Goal: Task Accomplishment & Management: Manage account settings

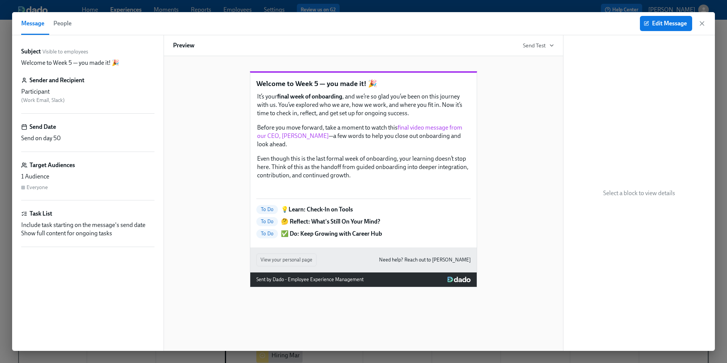
scroll to position [0, 9109]
click at [702, 24] on icon "button" at bounding box center [702, 24] width 4 height 4
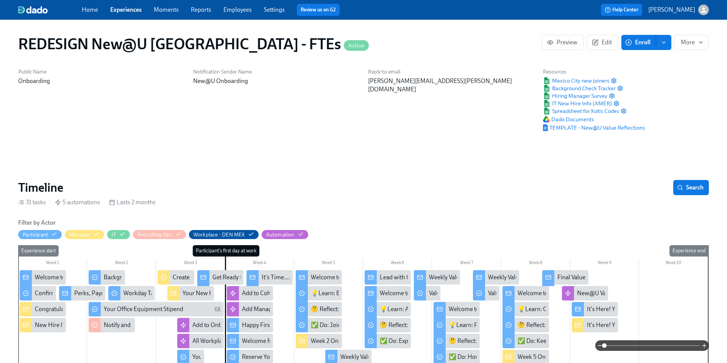
click at [132, 8] on link "Experiences" at bounding box center [125, 9] width 31 height 7
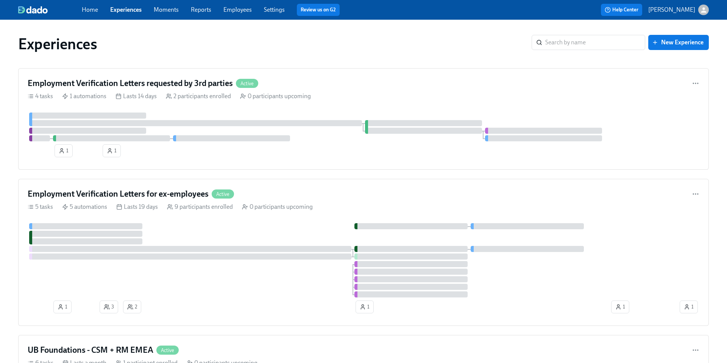
click at [135, 11] on link "Experiences" at bounding box center [125, 9] width 31 height 7
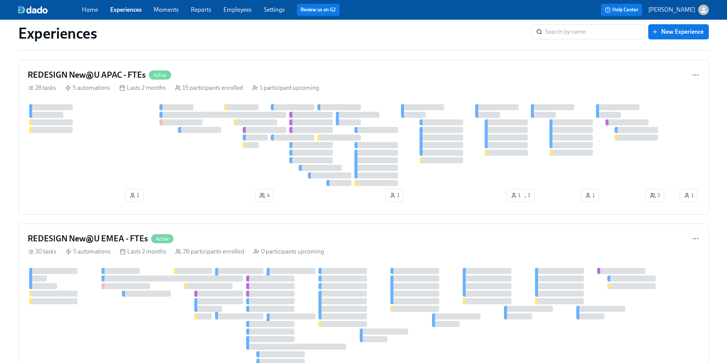
scroll to position [665, 0]
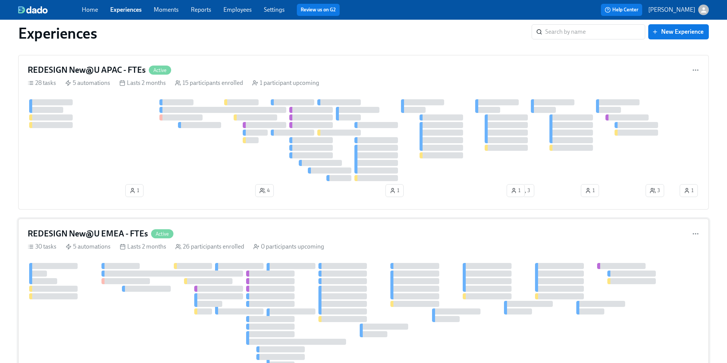
click at [115, 229] on h4 "REDESIGN New@U EMEA - FTEs" at bounding box center [88, 233] width 120 height 11
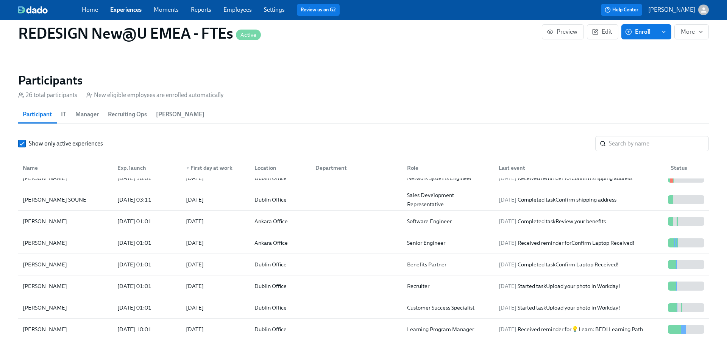
scroll to position [32, 0]
click at [618, 145] on input "search" at bounding box center [659, 143] width 100 height 15
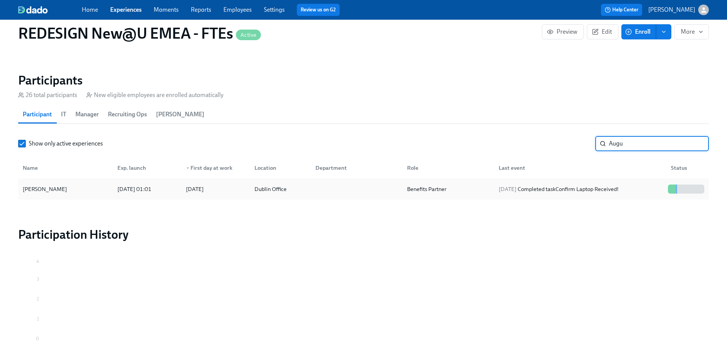
type input "Augu"
click at [48, 188] on div "Auguste Valauskaite" at bounding box center [45, 188] width 50 height 9
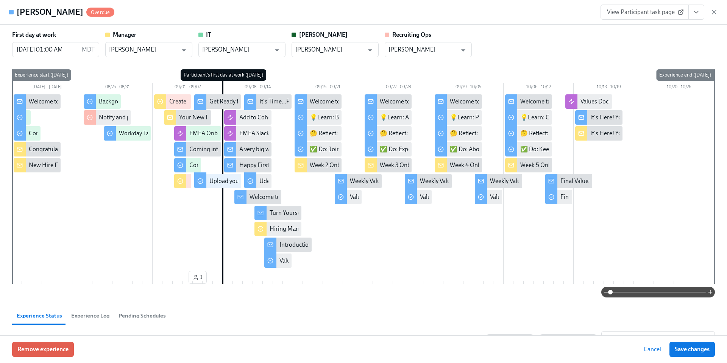
click at [618, 16] on link "View Participant task page" at bounding box center [644, 12] width 88 height 15
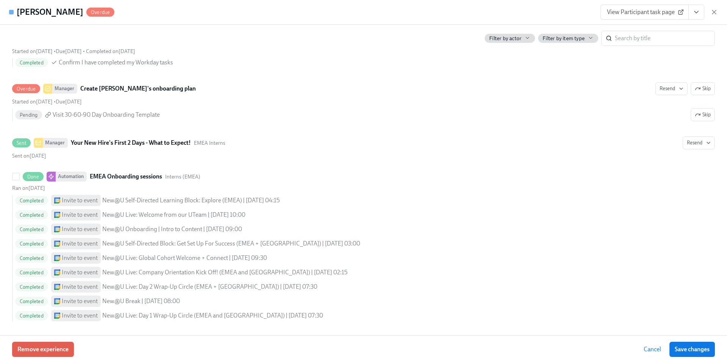
scroll to position [703, 0]
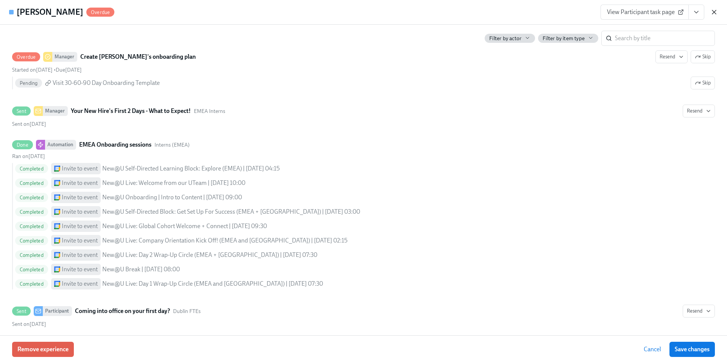
click at [715, 15] on icon "button" at bounding box center [714, 12] width 8 height 8
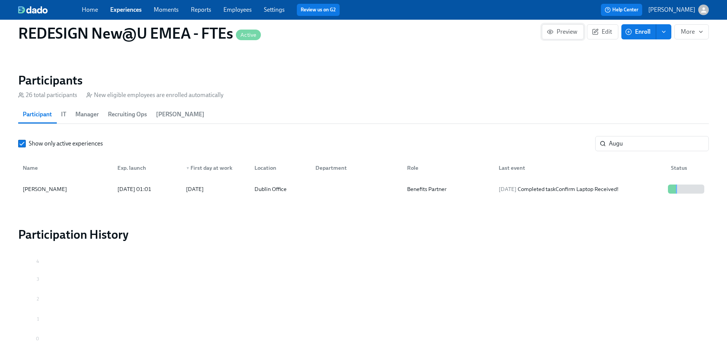
click at [574, 30] on span "Preview" at bounding box center [562, 32] width 29 height 8
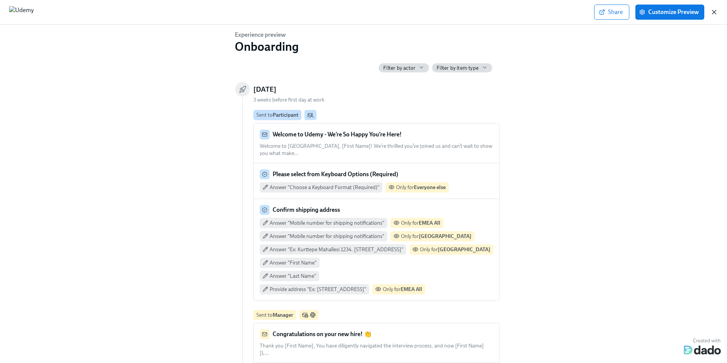
click at [716, 12] on icon "button" at bounding box center [714, 12] width 8 height 8
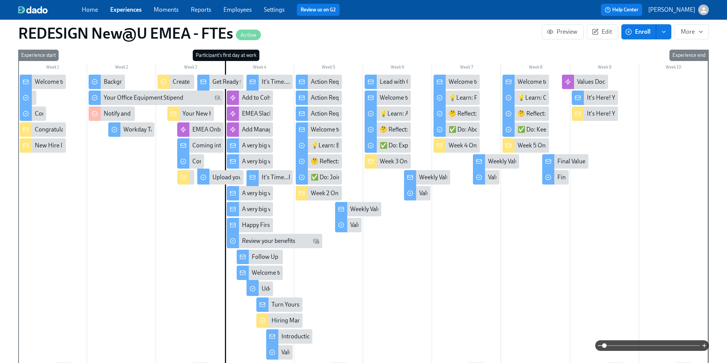
scroll to position [188, 0]
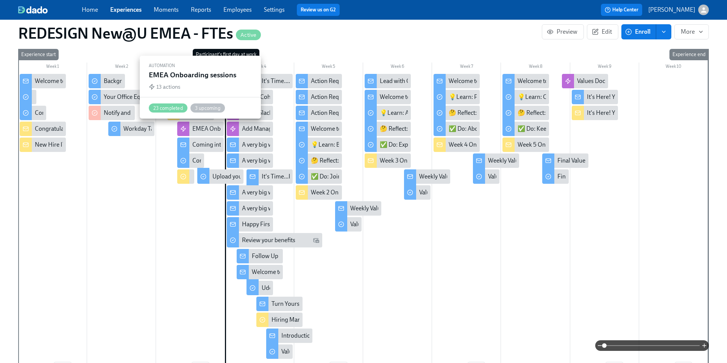
click at [212, 126] on div "EMEA Onboarding sessions" at bounding box center [228, 129] width 72 height 8
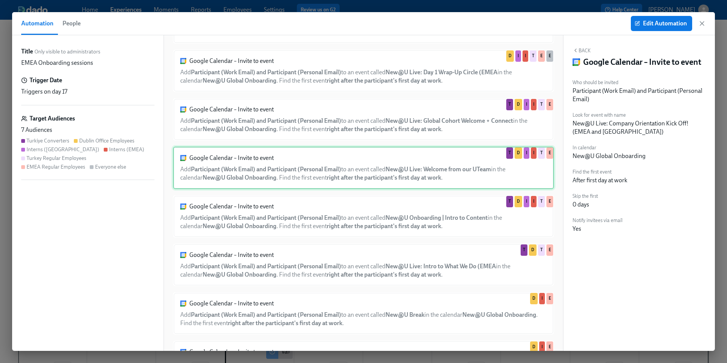
scroll to position [123, 0]
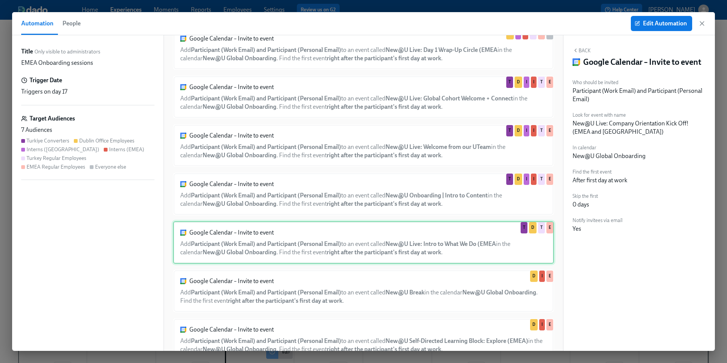
click at [333, 239] on div "Google Calendar – Invite to event Add Participant (Work Email) and Participant …" at bounding box center [363, 242] width 381 height 42
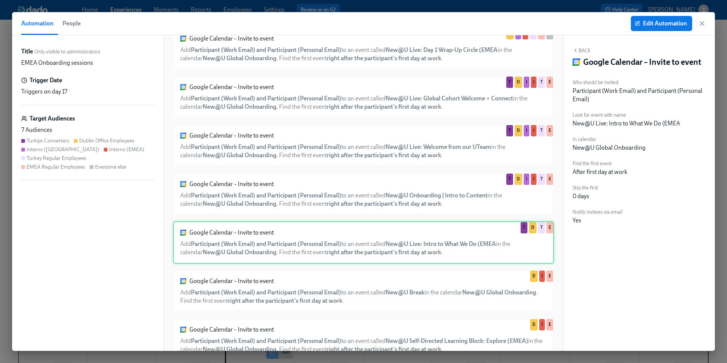
click at [251, 242] on div "Google Calendar – Invite to event Add Participant (Work Email) and Participant …" at bounding box center [363, 242] width 381 height 42
click at [699, 25] on icon "button" at bounding box center [702, 24] width 8 height 8
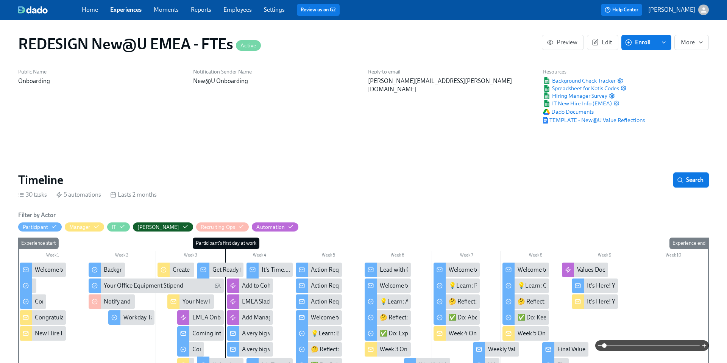
click at [128, 14] on div "Home Experiences Moments Reports Employees Settings Review us on G2" at bounding box center [238, 10] width 313 height 12
click at [126, 11] on link "Experiences" at bounding box center [125, 9] width 31 height 7
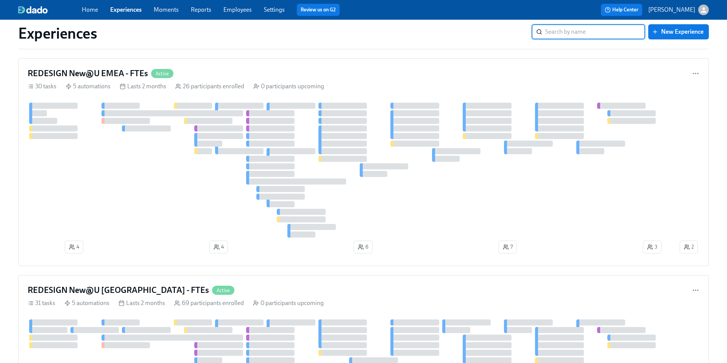
scroll to position [834, 0]
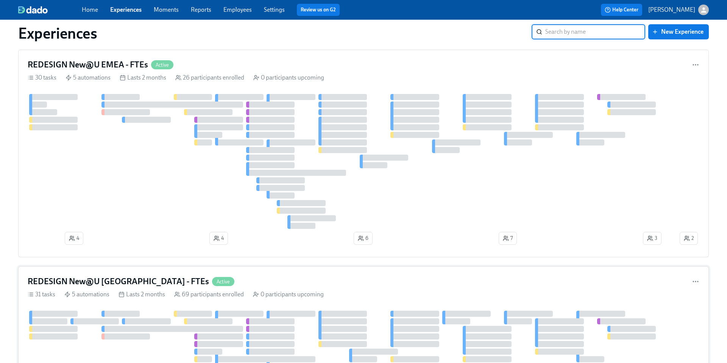
click at [123, 280] on h4 "REDESIGN New@U [GEOGRAPHIC_DATA] - FTEs" at bounding box center [118, 280] width 181 height 11
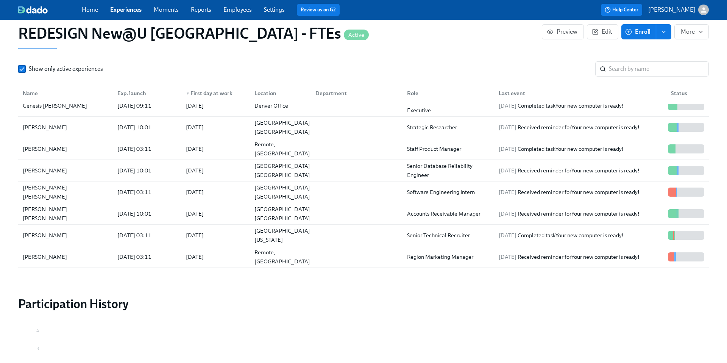
scroll to position [221, 0]
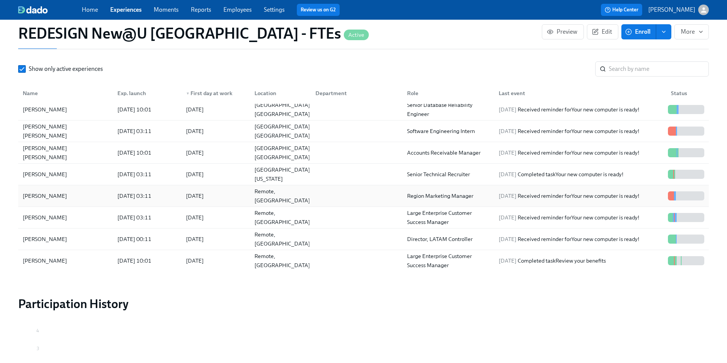
click at [51, 196] on div "[PERSON_NAME]" at bounding box center [45, 195] width 50 height 9
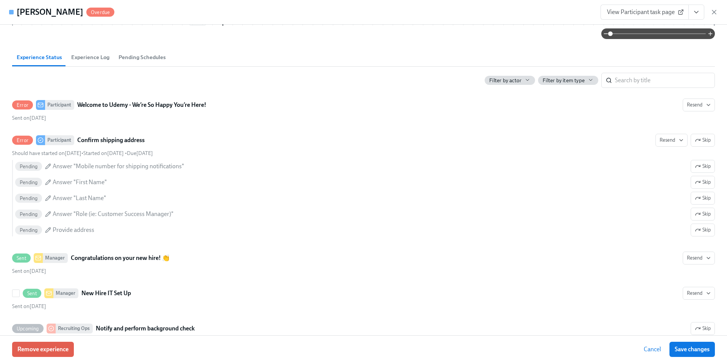
scroll to position [279, 0]
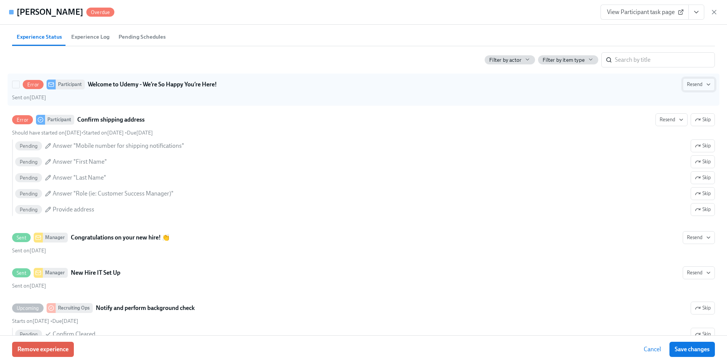
click at [688, 85] on span "Resend" at bounding box center [698, 85] width 24 height 8
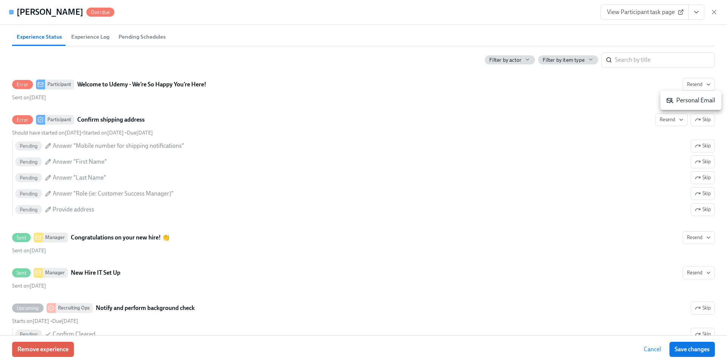
click at [685, 101] on div "Personal Email" at bounding box center [690, 100] width 49 height 8
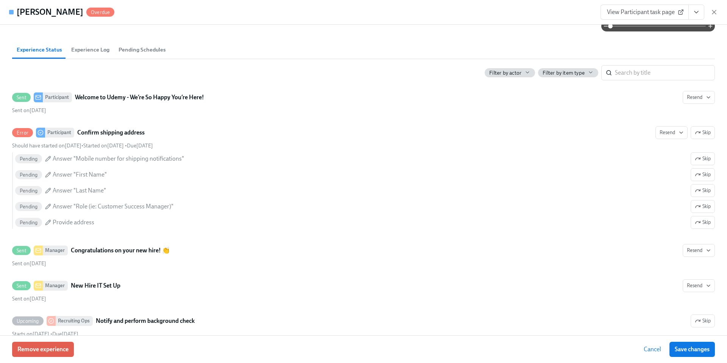
scroll to position [0, 0]
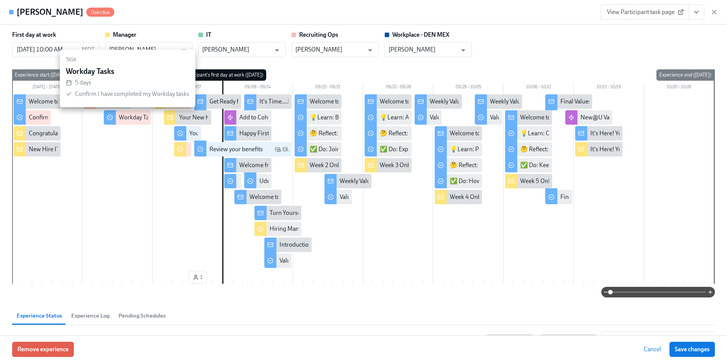
click at [132, 117] on div "Workday Tasks" at bounding box center [138, 117] width 39 height 8
click at [119, 119] on div "Workday Tasks" at bounding box center [138, 117] width 39 height 8
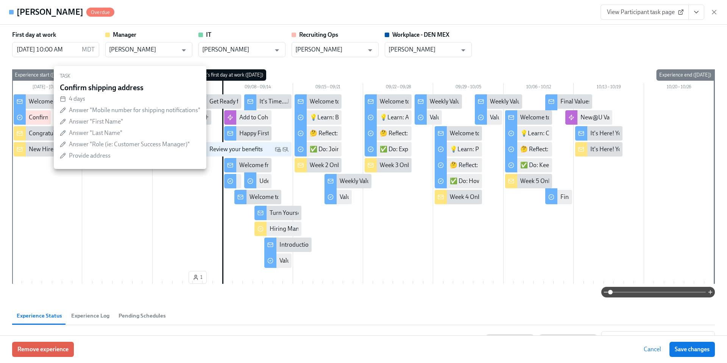
click at [35, 117] on div "Confirm shipping address" at bounding box center [62, 117] width 67 height 8
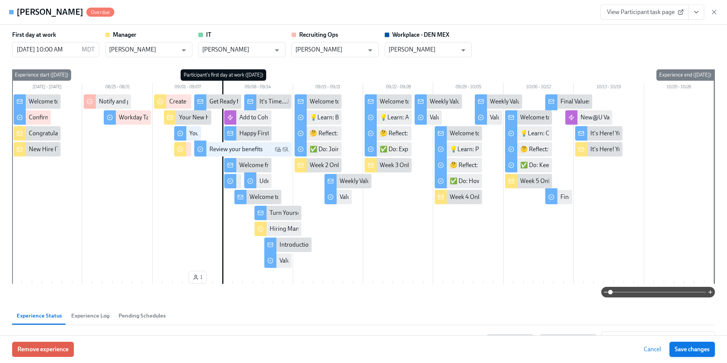
click at [691, 352] on span "Save changes" at bounding box center [691, 349] width 35 height 8
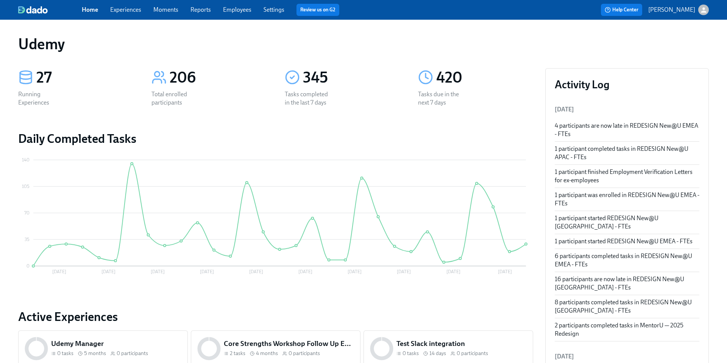
click at [123, 11] on link "Experiences" at bounding box center [125, 9] width 31 height 7
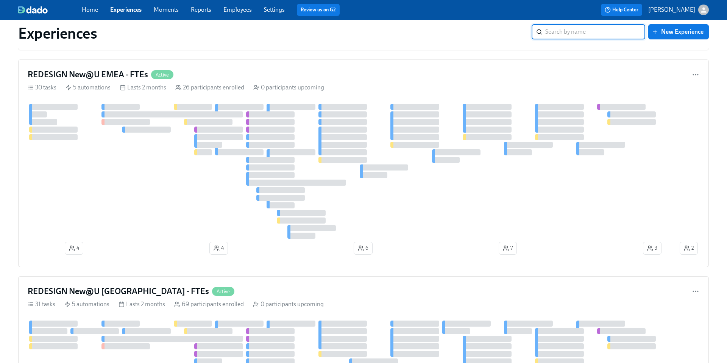
scroll to position [893, 0]
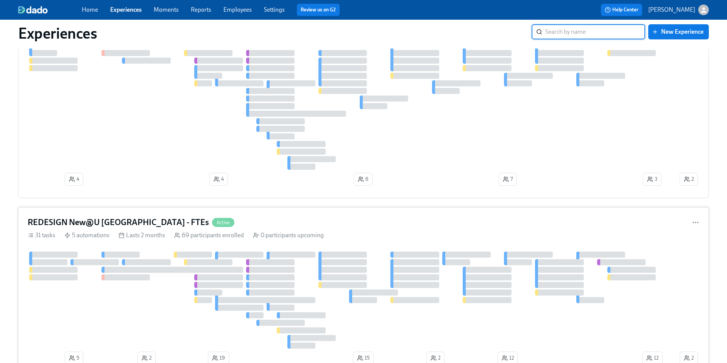
click at [118, 219] on h4 "REDESIGN New@U [GEOGRAPHIC_DATA] - FTEs" at bounding box center [118, 221] width 181 height 11
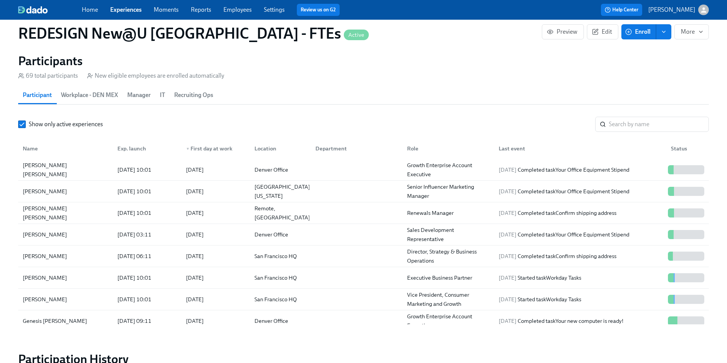
scroll to position [716, 0]
click at [621, 125] on input "search" at bounding box center [659, 123] width 100 height 15
paste input "[PERSON_NAME]"
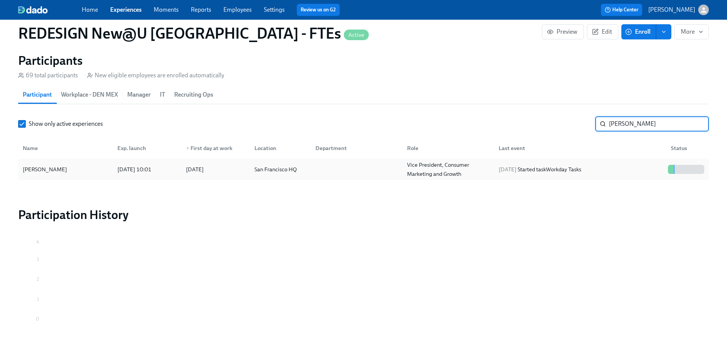
type input "[PERSON_NAME]"
click at [44, 168] on div "[PERSON_NAME]" at bounding box center [45, 169] width 50 height 9
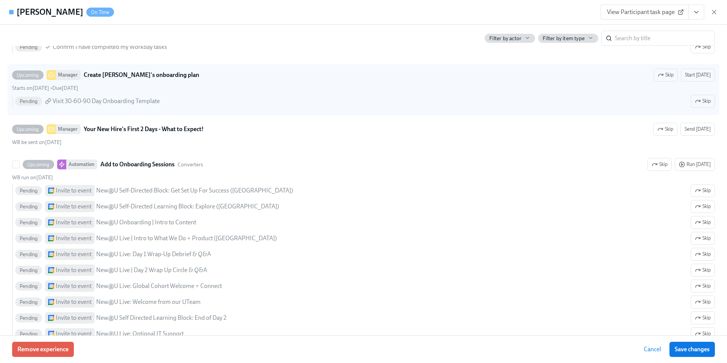
scroll to position [687, 0]
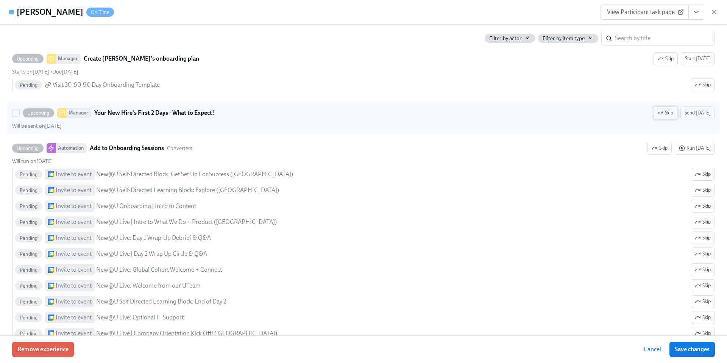
click at [669, 114] on span "Skip" at bounding box center [665, 113] width 16 height 8
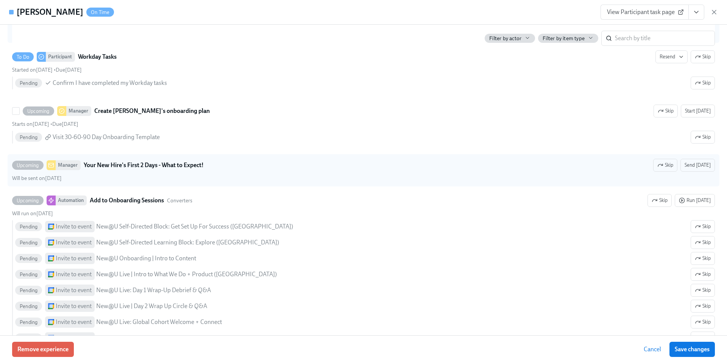
scroll to position [689, 0]
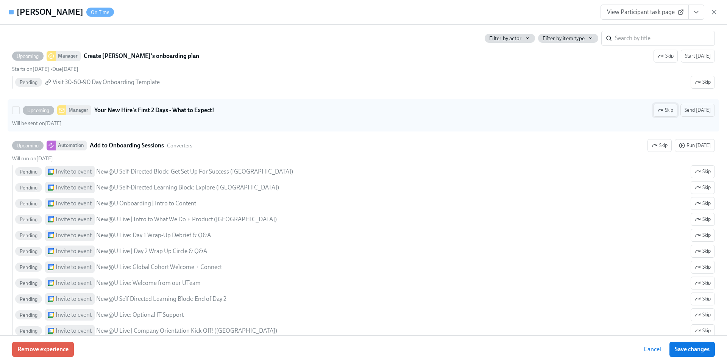
click at [672, 110] on span "Skip" at bounding box center [665, 110] width 16 height 8
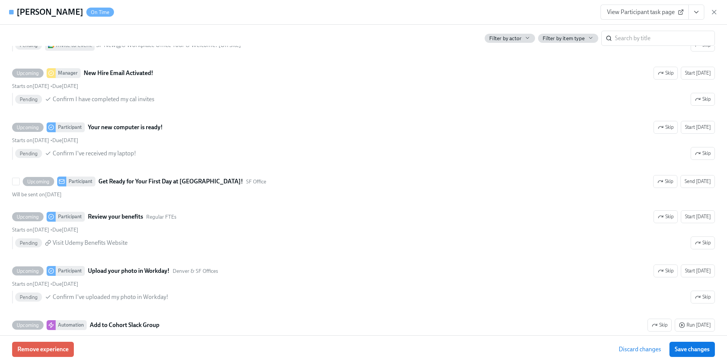
scroll to position [1028, 0]
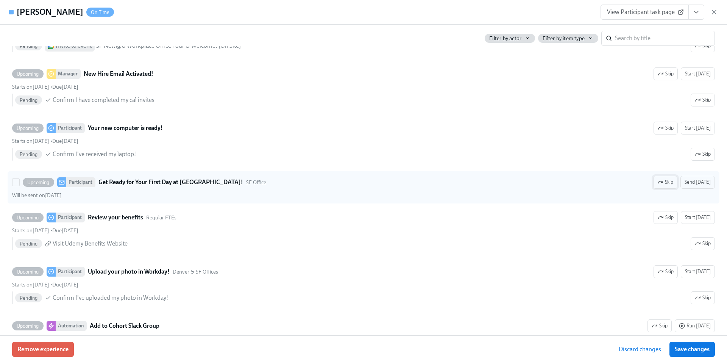
click at [662, 182] on icon "button" at bounding box center [660, 182] width 6 height 6
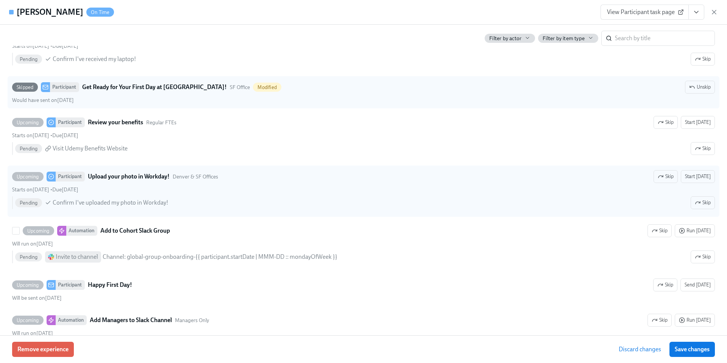
scroll to position [1124, 0]
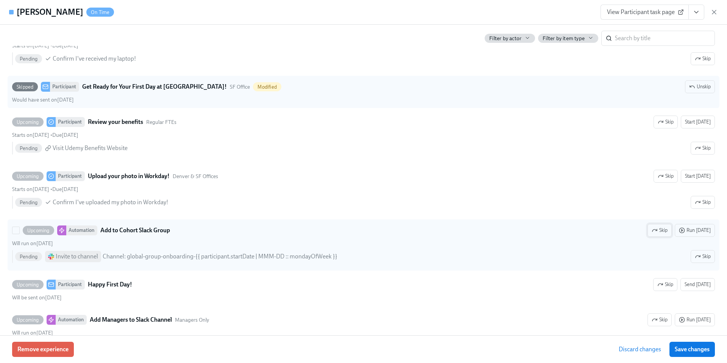
click at [662, 231] on span "Skip" at bounding box center [659, 230] width 16 height 8
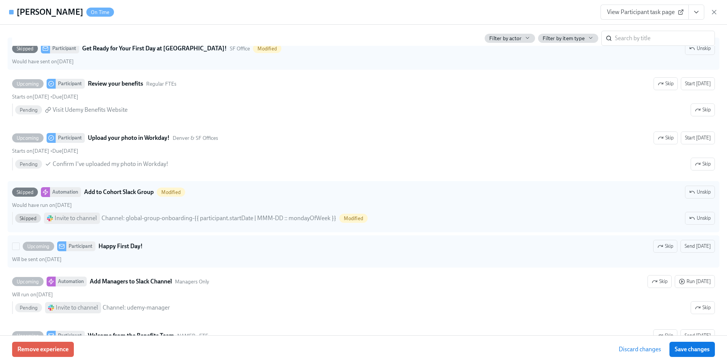
scroll to position [1164, 0]
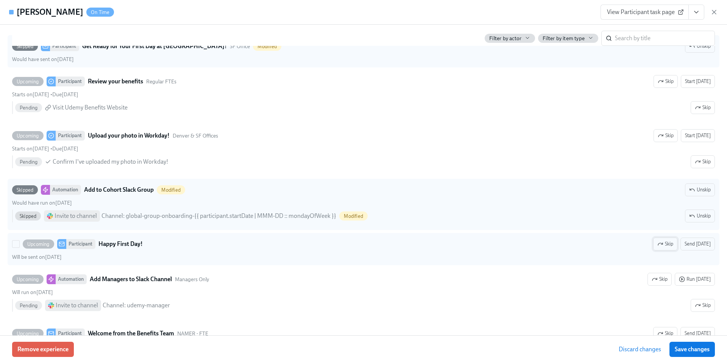
click at [668, 243] on span "Skip" at bounding box center [665, 244] width 16 height 8
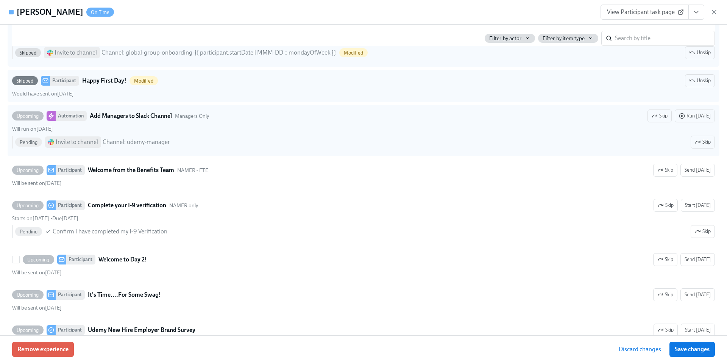
scroll to position [1334, 0]
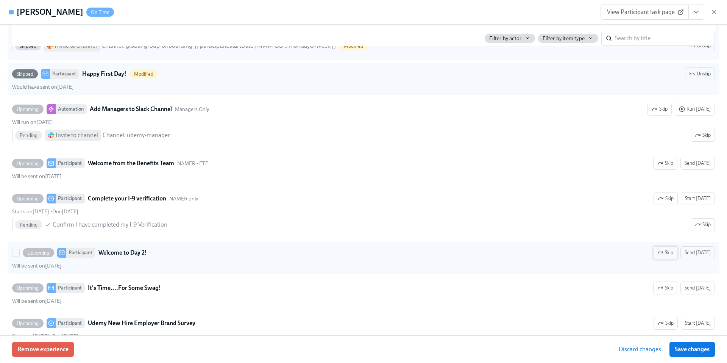
click at [663, 253] on icon "button" at bounding box center [660, 252] width 6 height 6
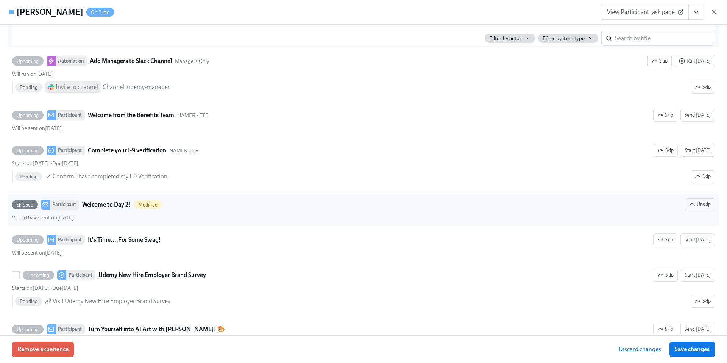
scroll to position [1424, 0]
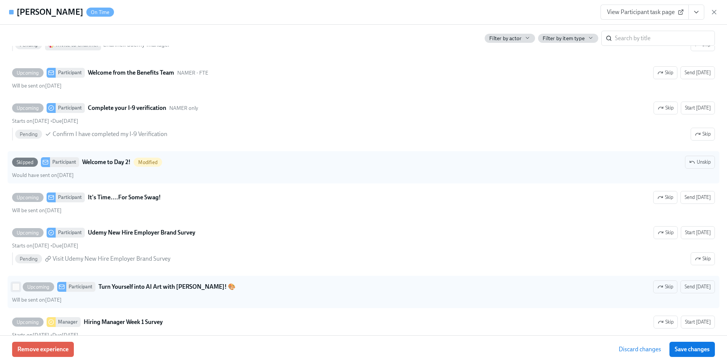
click at [16, 287] on input "Upcoming Participant Turn Yourself into AI Art with [PERSON_NAME]! 🎨 Skip Send …" at bounding box center [15, 286] width 7 height 7
checkbox input "true"
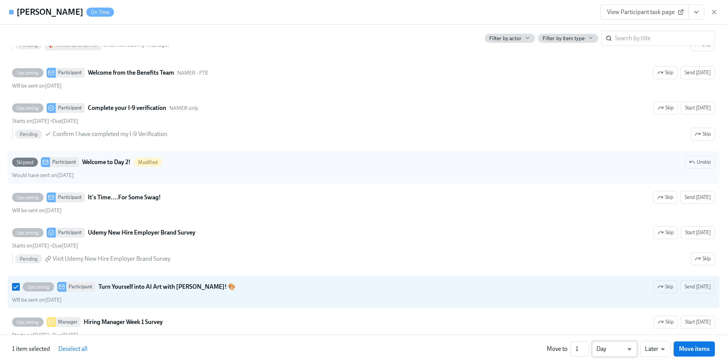
click at [604, 347] on li "Week" at bounding box center [613, 347] width 45 height 13
type input "w"
click at [581, 348] on input "1" at bounding box center [579, 348] width 18 height 15
type input "2"
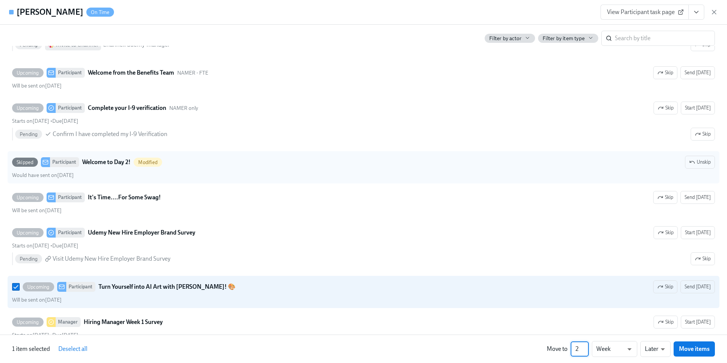
click at [586, 347] on input "2" at bounding box center [579, 348] width 18 height 15
click at [690, 351] on span "Move items" at bounding box center [694, 349] width 31 height 8
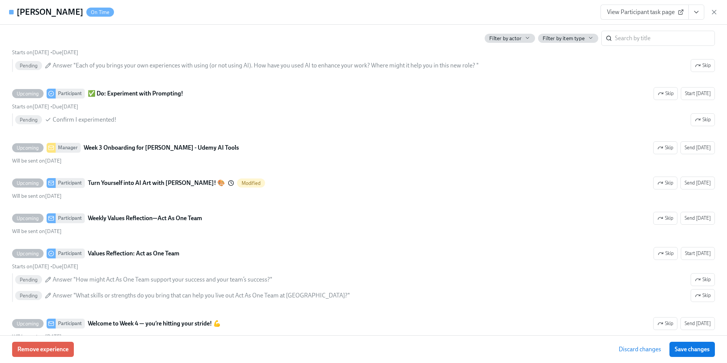
scroll to position [2373, 0]
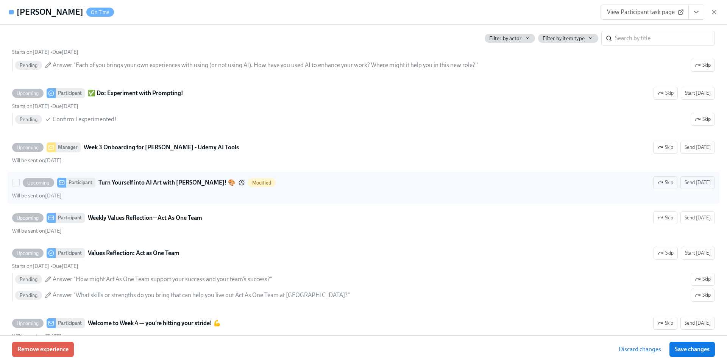
click at [134, 182] on strong "Turn Yourself into AI Art with [PERSON_NAME]! 🎨" at bounding box center [166, 182] width 137 height 9
click at [19, 182] on input "Upcoming Participant Turn Yourself into AI Art with [PERSON_NAME]! 🎨 Modified S…" at bounding box center [15, 182] width 7 height 7
checkbox input "true"
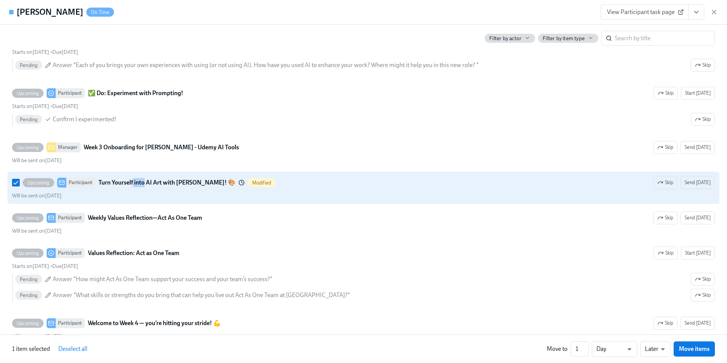
drag, startPoint x: 133, startPoint y: 182, endPoint x: 144, endPoint y: 184, distance: 11.5
click at [144, 184] on strong "Turn Yourself into AI Art with [PERSON_NAME]! 🎨" at bounding box center [166, 182] width 137 height 9
click at [651, 331] on li "Earlier" at bounding box center [655, 334] width 30 height 13
type input "earlier"
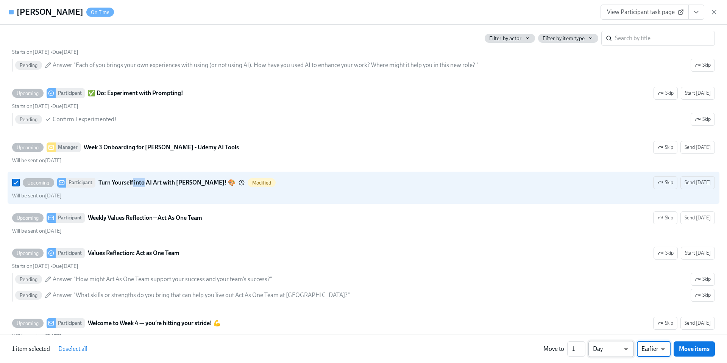
click at [605, 347] on li "Week" at bounding box center [610, 347] width 45 height 13
type input "w"
click at [694, 348] on span "Move items" at bounding box center [694, 349] width 31 height 8
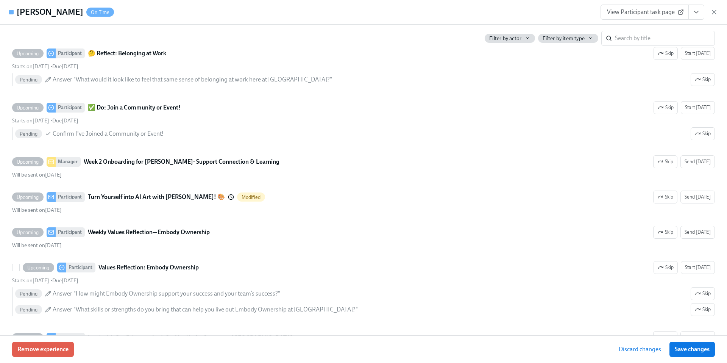
scroll to position [1970, 0]
click at [692, 350] on span "Save changes" at bounding box center [691, 349] width 35 height 8
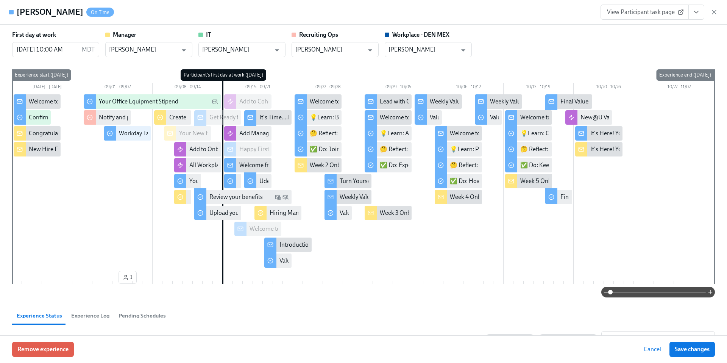
scroll to position [0, 9109]
click at [712, 13] on icon "button" at bounding box center [714, 12] width 4 height 4
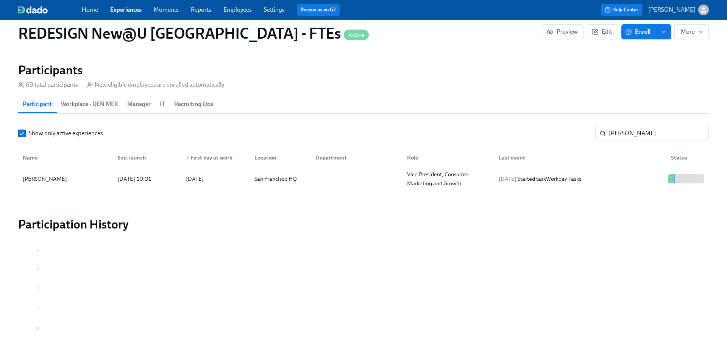
click at [135, 8] on link "Experiences" at bounding box center [125, 9] width 31 height 7
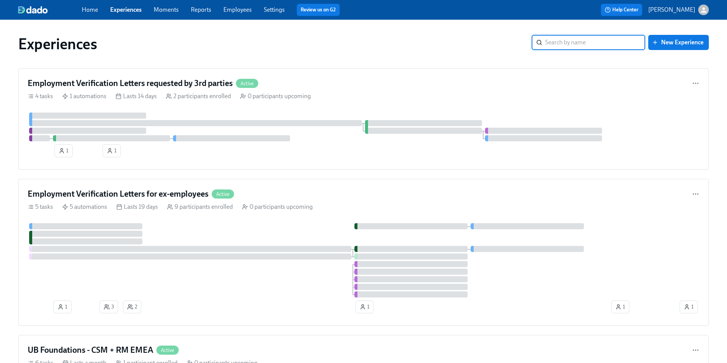
click at [571, 41] on input "search" at bounding box center [595, 42] width 100 height 15
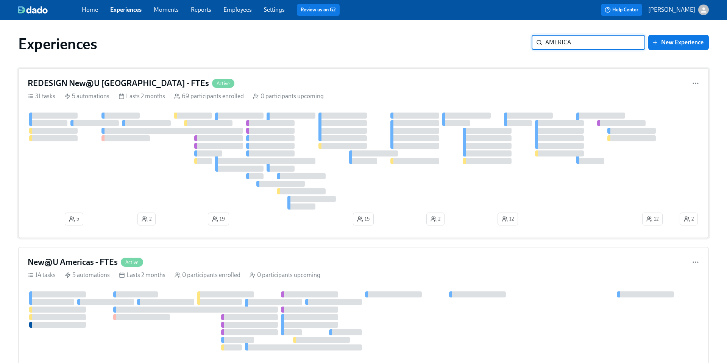
type input "AMERICA"
click at [114, 83] on h4 "REDESIGN New@U [GEOGRAPHIC_DATA] - FTEs" at bounding box center [118, 83] width 181 height 11
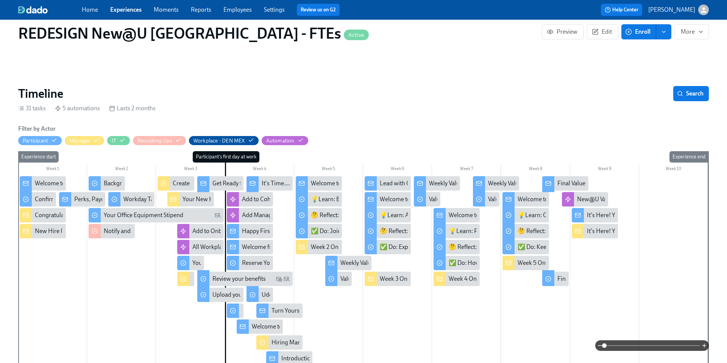
scroll to position [111, 0]
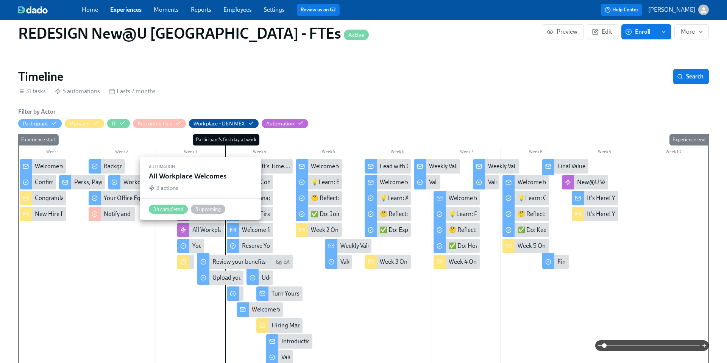
click at [206, 230] on div "All Workplace Welcomes" at bounding box center [224, 230] width 64 height 8
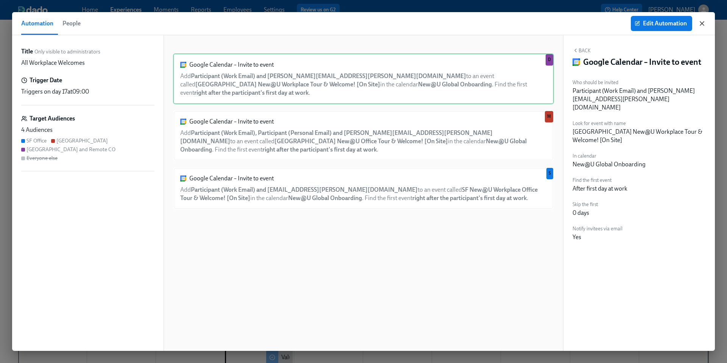
click at [705, 25] on icon "button" at bounding box center [702, 24] width 8 height 8
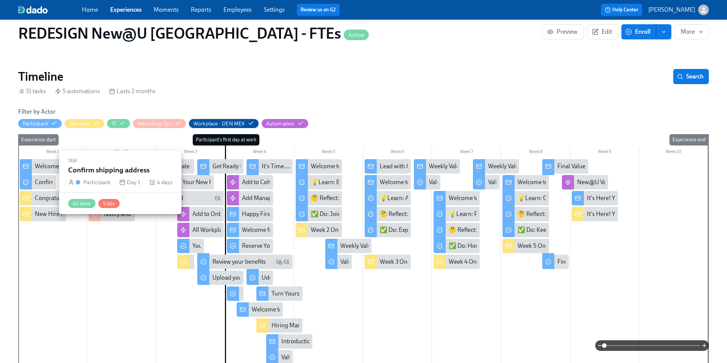
click at [45, 180] on div "Confirm shipping address" at bounding box center [68, 182] width 67 height 8
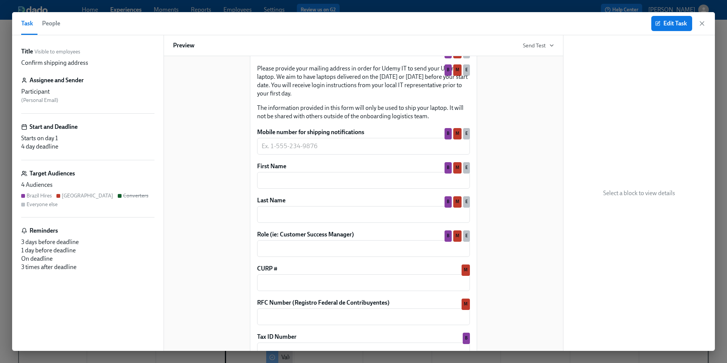
scroll to position [94, 0]
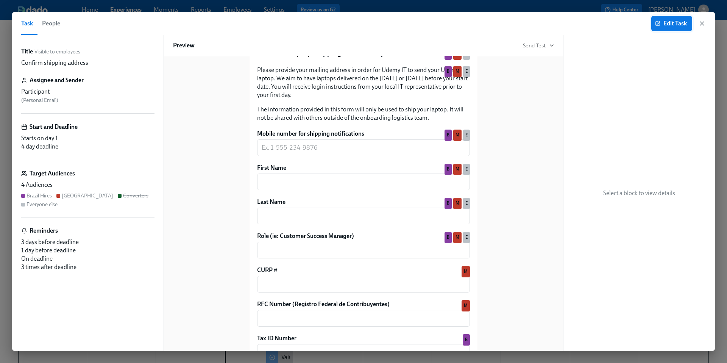
click at [668, 22] on span "Edit Task" at bounding box center [671, 24] width 30 height 8
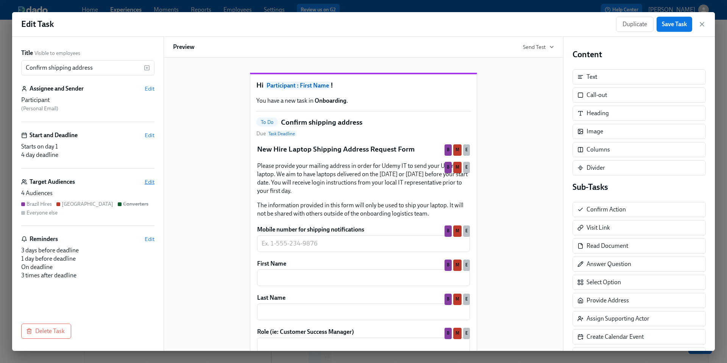
click at [153, 181] on span "Edit" at bounding box center [150, 182] width 10 height 8
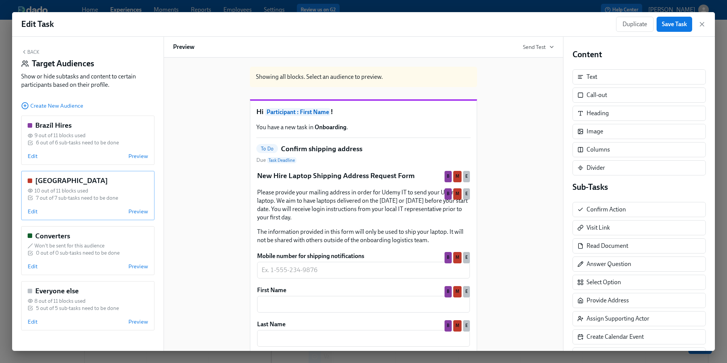
click at [67, 187] on span "10 out of 11 blocks used" at bounding box center [61, 190] width 54 height 7
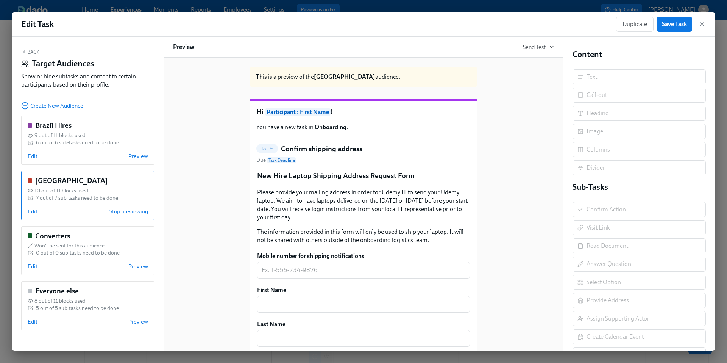
click at [31, 213] on span "Edit" at bounding box center [33, 211] width 10 height 8
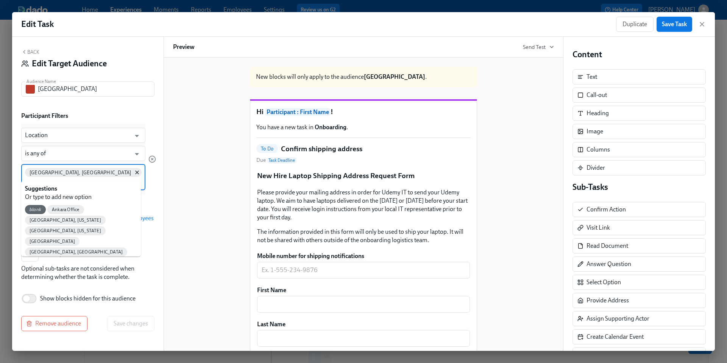
click at [103, 178] on input at bounding box center [83, 182] width 117 height 8
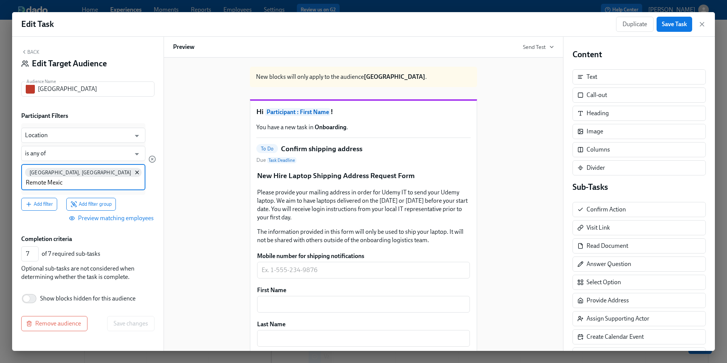
type input "Remote [GEOGRAPHIC_DATA]"
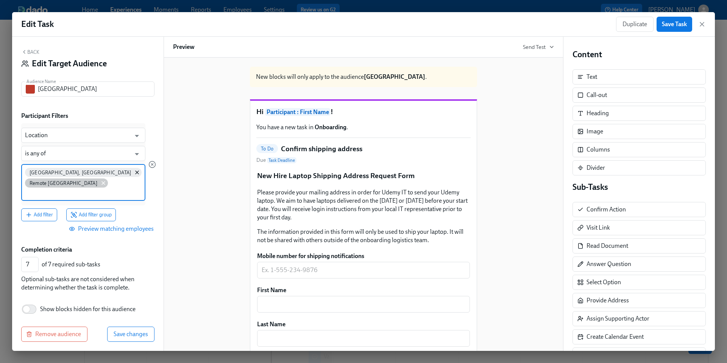
click at [105, 181] on icon at bounding box center [103, 182] width 3 height 3
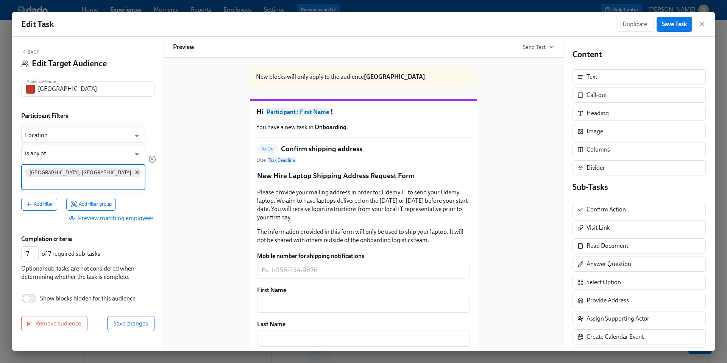
click at [128, 178] on input at bounding box center [83, 182] width 117 height 8
type input "Remote, Mex"
click at [49, 211] on span "Remote, [GEOGRAPHIC_DATA]" at bounding box center [61, 210] width 73 height 6
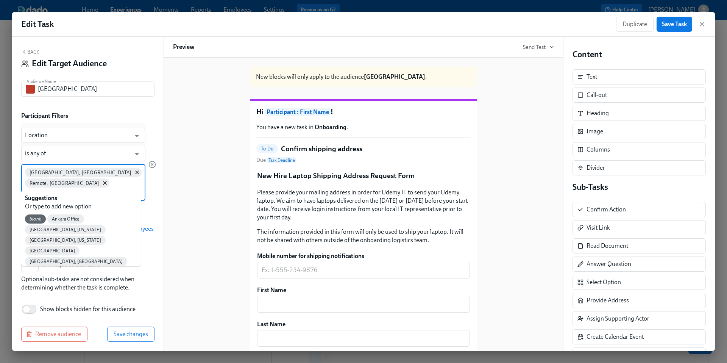
click at [86, 189] on input at bounding box center [83, 193] width 117 height 8
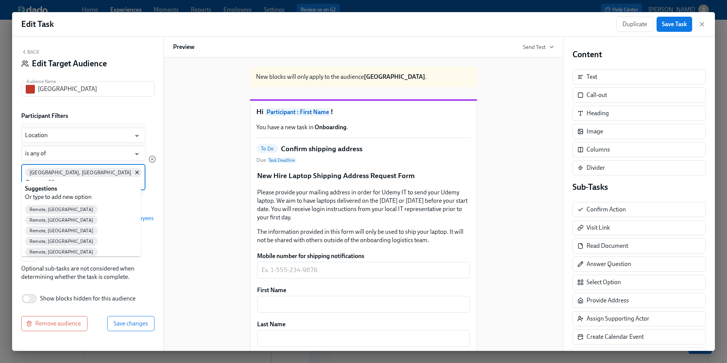
type input "Remote, [GEOGRAPHIC_DATA]"
click at [51, 209] on span "Remote, [GEOGRAPHIC_DATA]" at bounding box center [61, 210] width 73 height 6
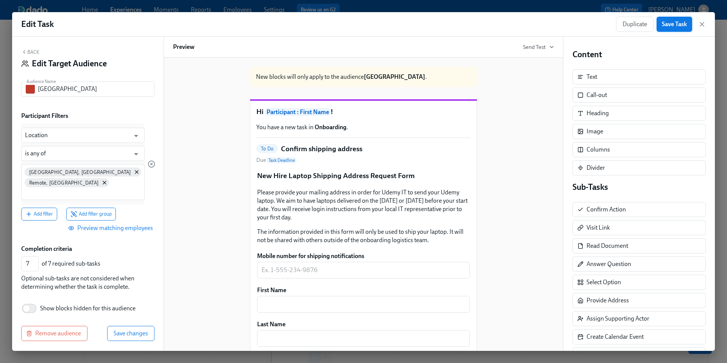
click at [670, 24] on span "Save Task" at bounding box center [673, 24] width 25 height 8
click at [704, 25] on icon "button" at bounding box center [702, 24] width 8 height 8
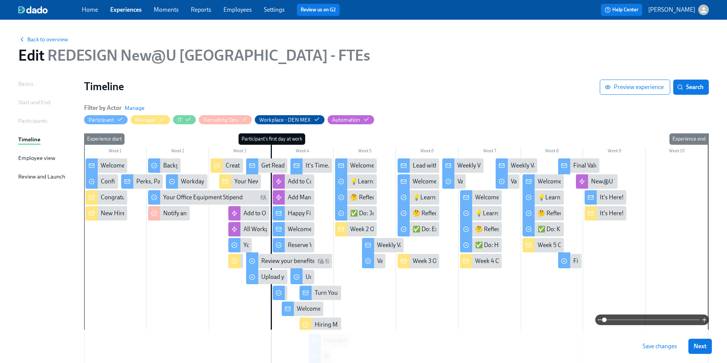
click at [651, 346] on span "Save changes" at bounding box center [659, 346] width 34 height 8
click at [91, 8] on link "Home" at bounding box center [90, 9] width 16 height 7
